Goal: Book appointment/travel/reservation

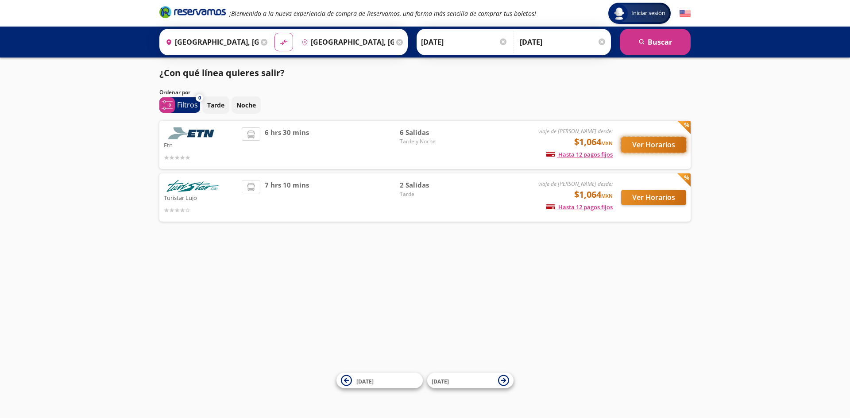
click at [663, 142] on button "Ver Horarios" at bounding box center [653, 144] width 65 height 15
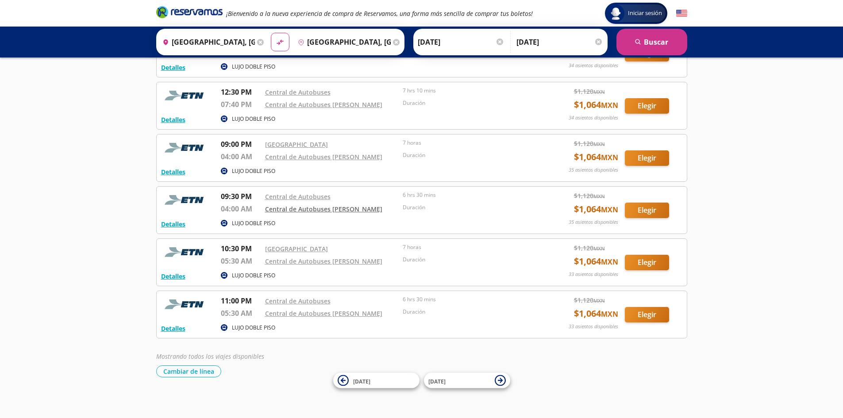
scroll to position [80, 0]
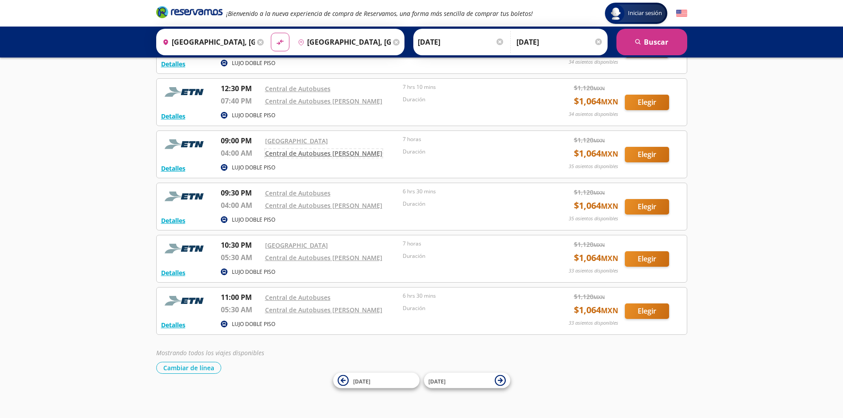
click at [339, 151] on link "Central de Autobuses [PERSON_NAME]" at bounding box center [323, 153] width 117 height 8
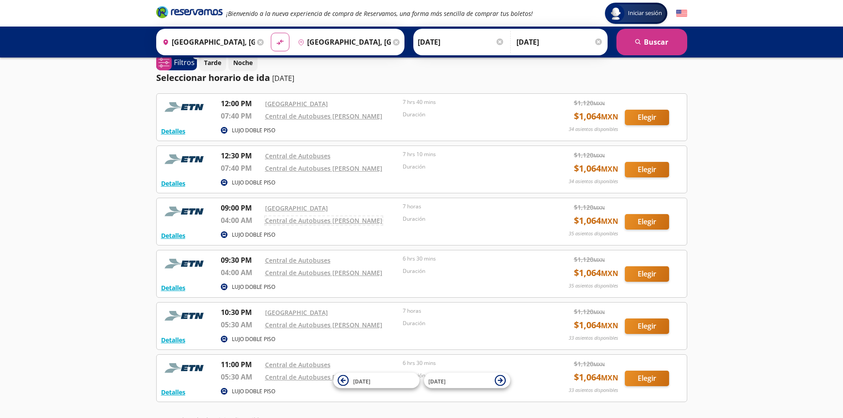
scroll to position [0, 0]
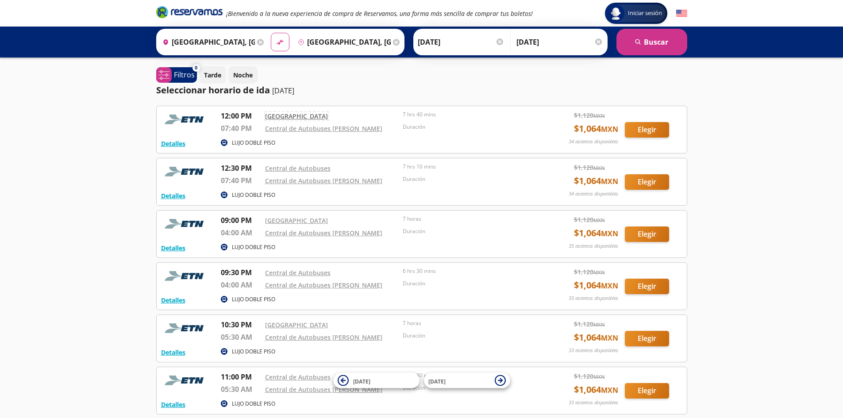
click at [306, 114] on link "[GEOGRAPHIC_DATA]" at bounding box center [296, 116] width 63 height 8
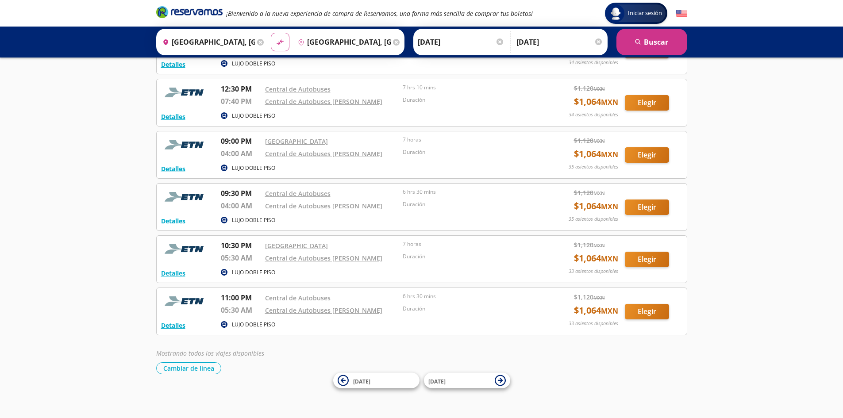
scroll to position [80, 0]
click at [206, 369] on button "Cambiar de línea" at bounding box center [188, 368] width 65 height 12
